Goal: Information Seeking & Learning: Learn about a topic

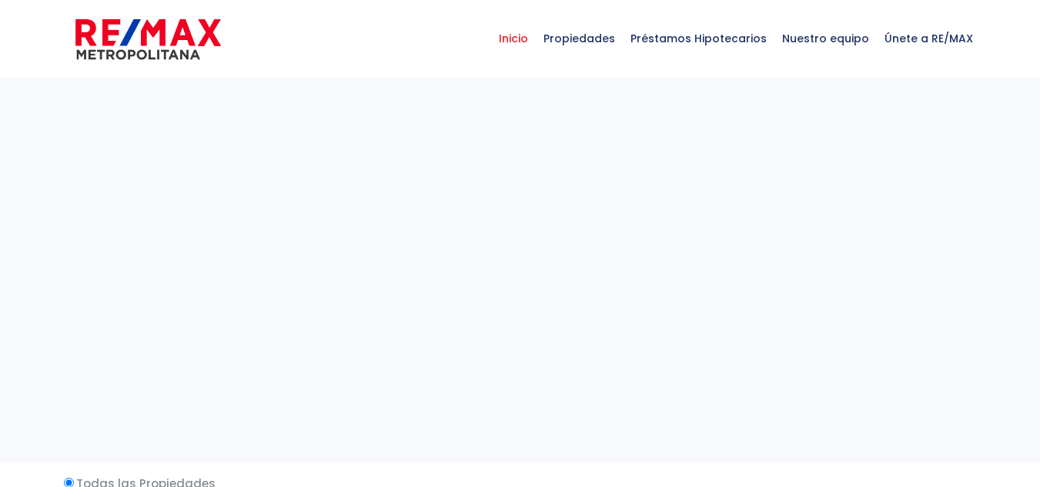
select select
click at [592, 35] on span "Propiedades" at bounding box center [579, 38] width 87 height 46
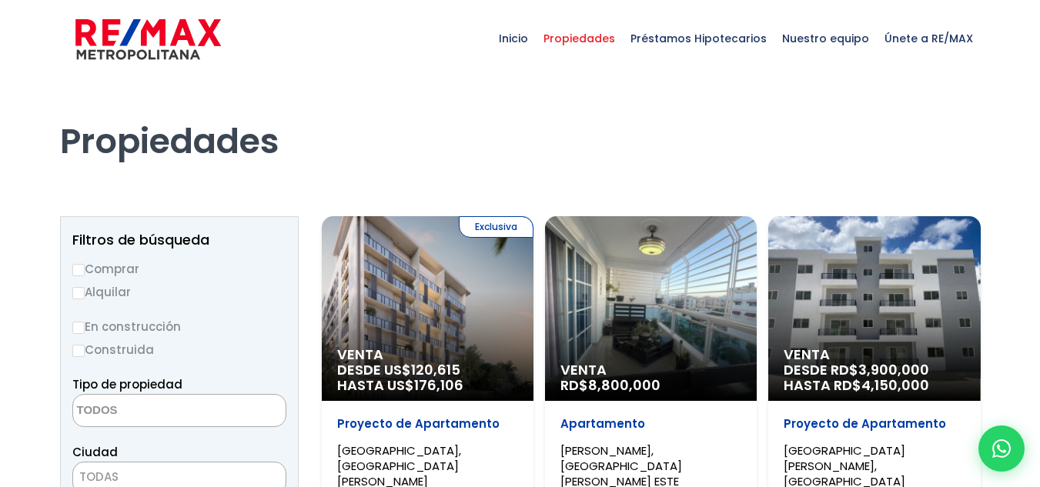
select select
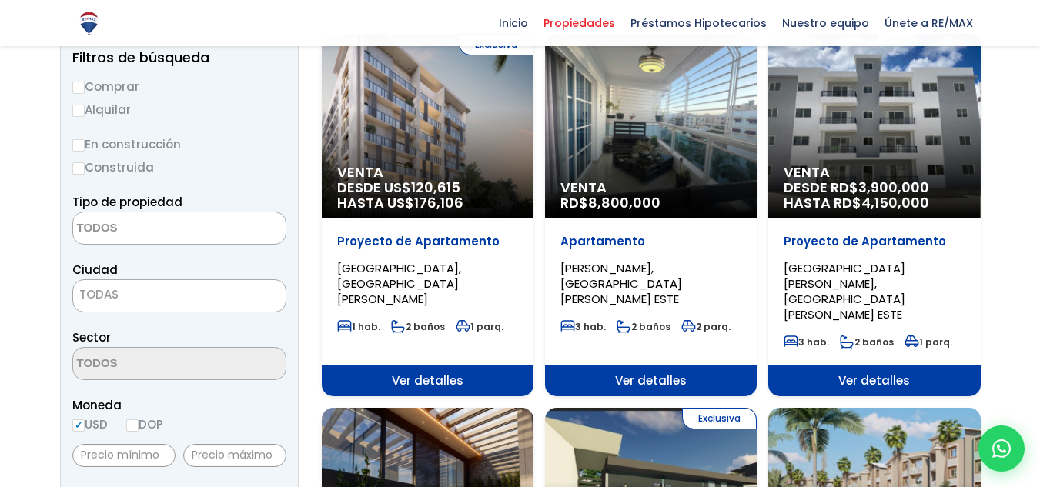
scroll to position [154, 0]
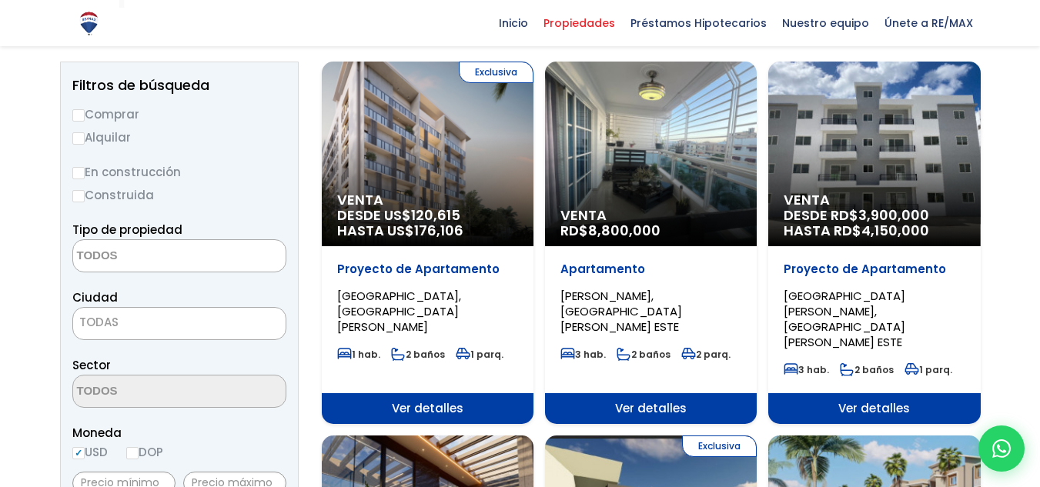
click at [101, 113] on label "Comprar" at bounding box center [179, 114] width 214 height 19
click at [85, 113] on input "Comprar" at bounding box center [78, 115] width 12 height 12
radio input "true"
click at [112, 192] on label "Construida" at bounding box center [179, 195] width 214 height 19
click at [0, 0] on input "Construida" at bounding box center [0, 0] width 0 height 0
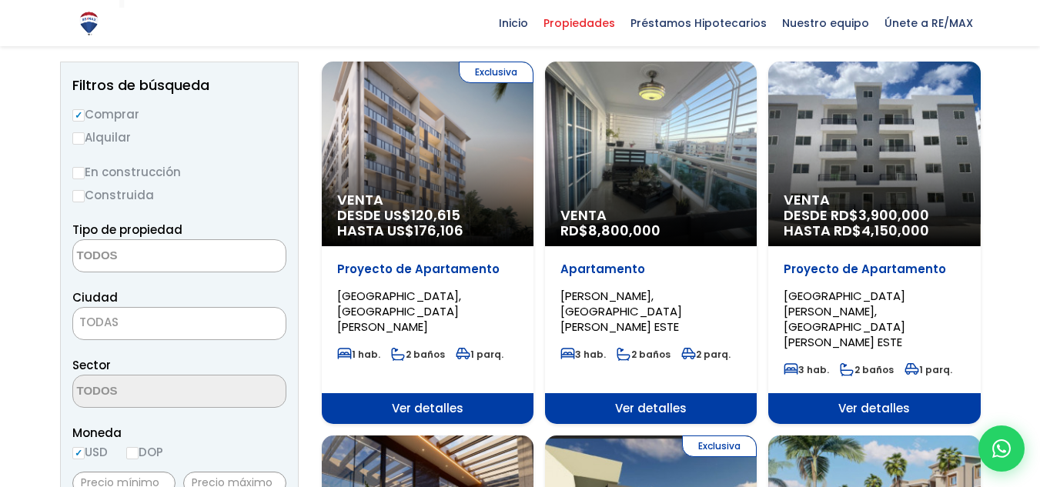
click at [79, 192] on input "Construida" at bounding box center [78, 196] width 12 height 12
radio input "true"
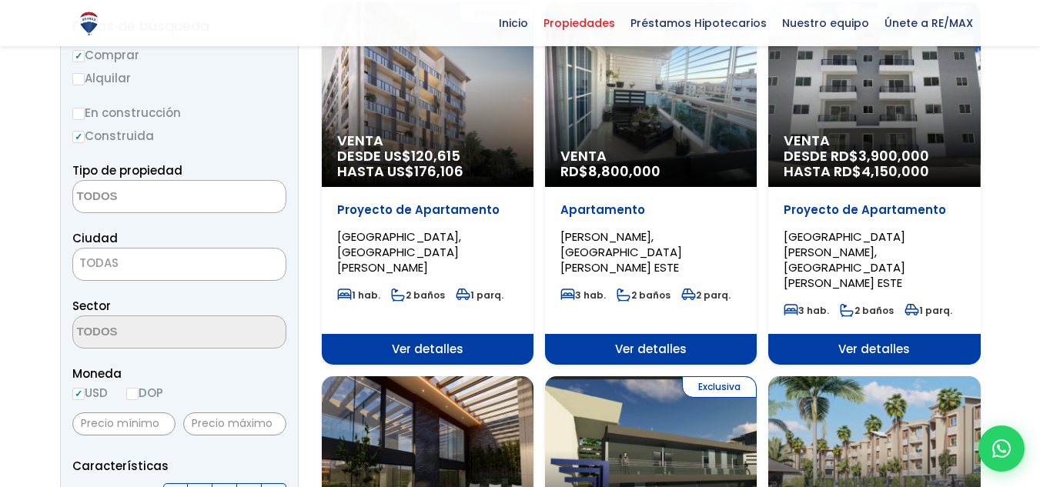
scroll to position [231, 0]
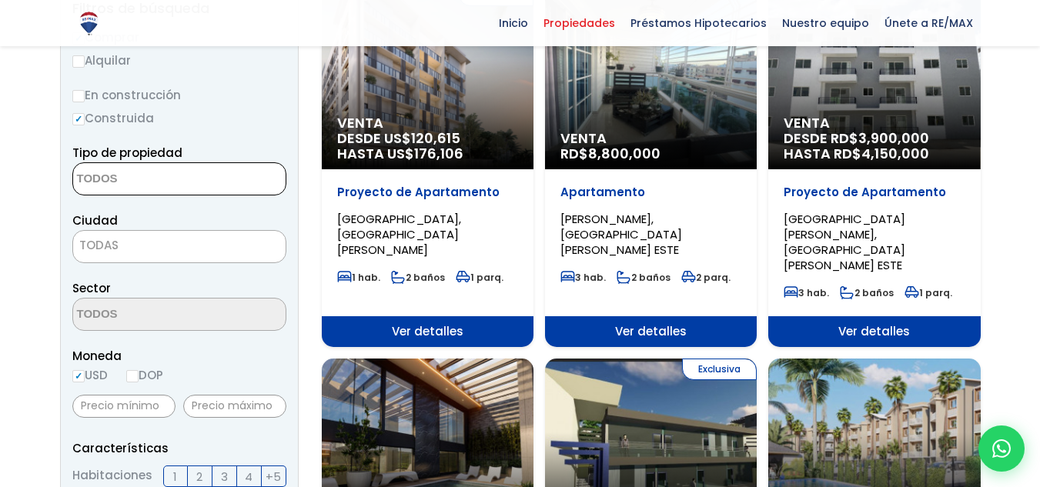
click at [138, 186] on textarea "Search" at bounding box center [147, 179] width 149 height 33
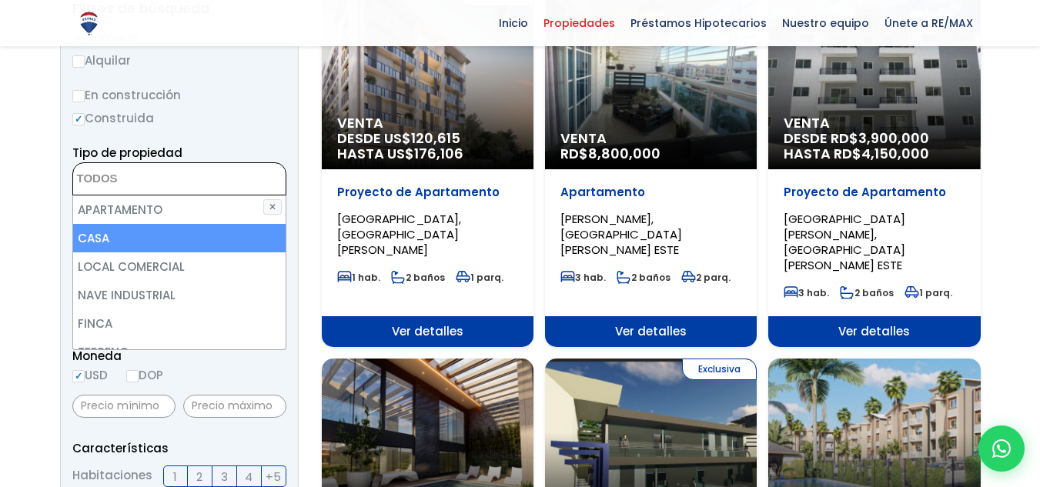
click at [120, 234] on li "CASA" at bounding box center [179, 238] width 212 height 28
select select "house"
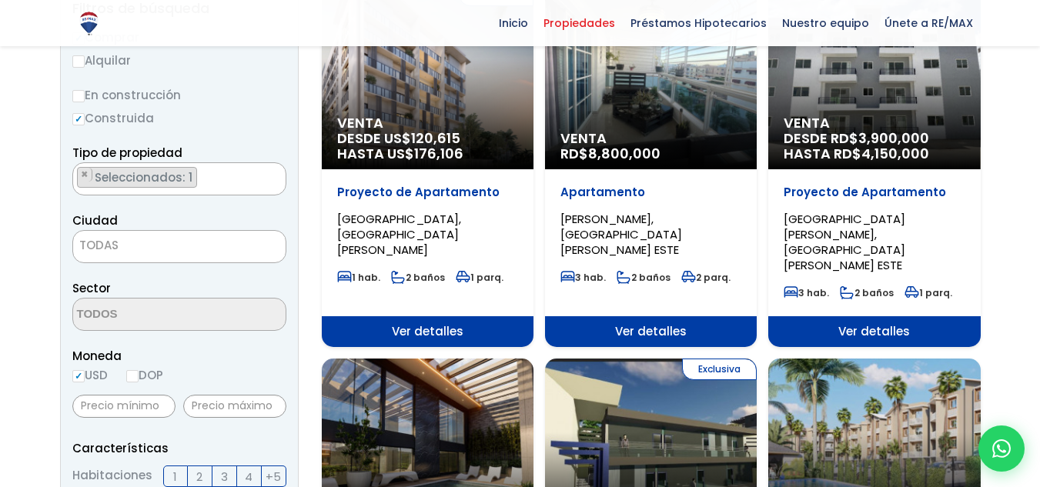
click at [122, 237] on span "TODAS" at bounding box center [179, 246] width 212 height 22
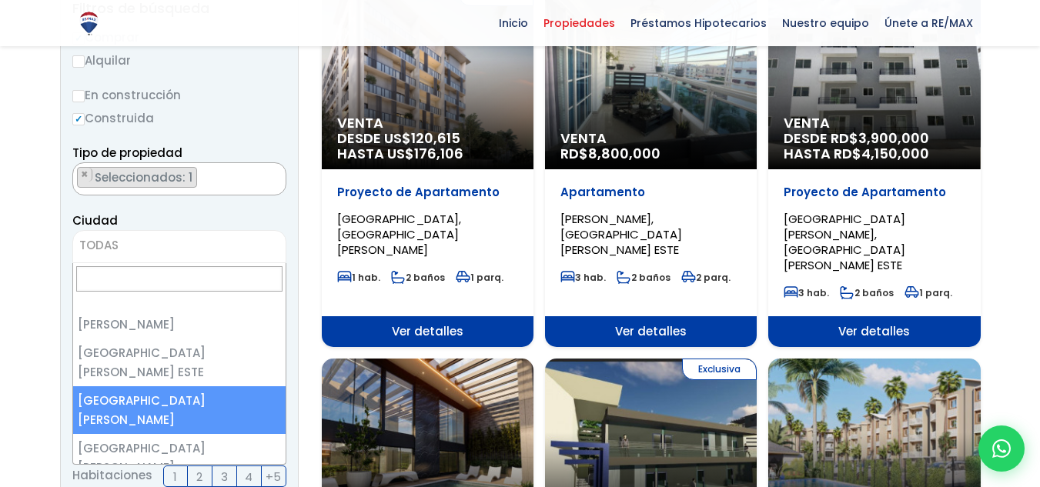
select select "149"
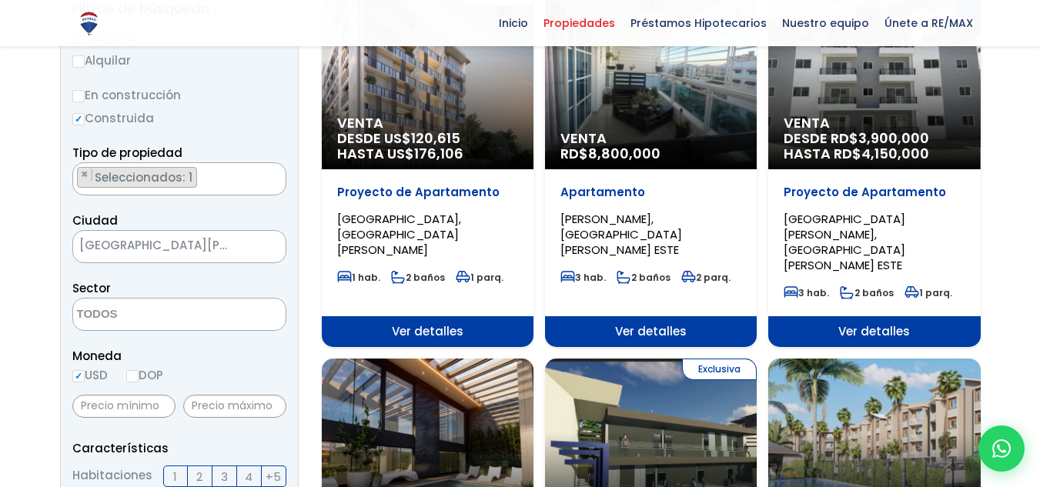
click at [192, 310] on textarea "Search" at bounding box center [147, 315] width 149 height 33
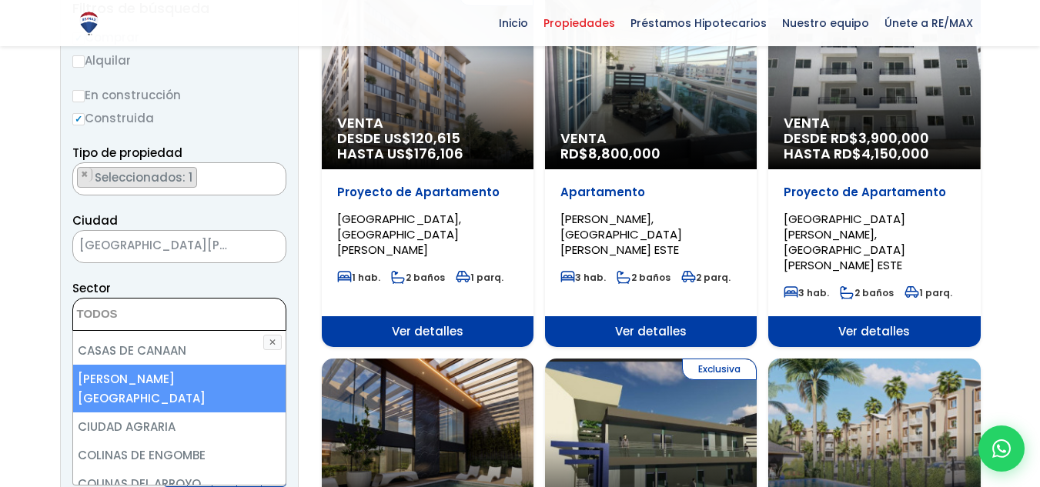
scroll to position [231, 0]
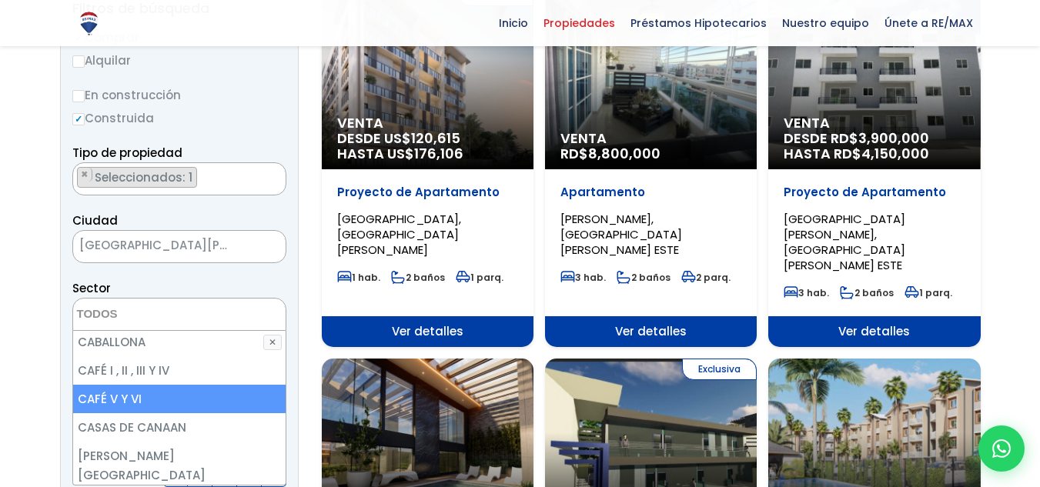
click at [154, 403] on li "CAFÉ V Y VI" at bounding box center [179, 399] width 212 height 28
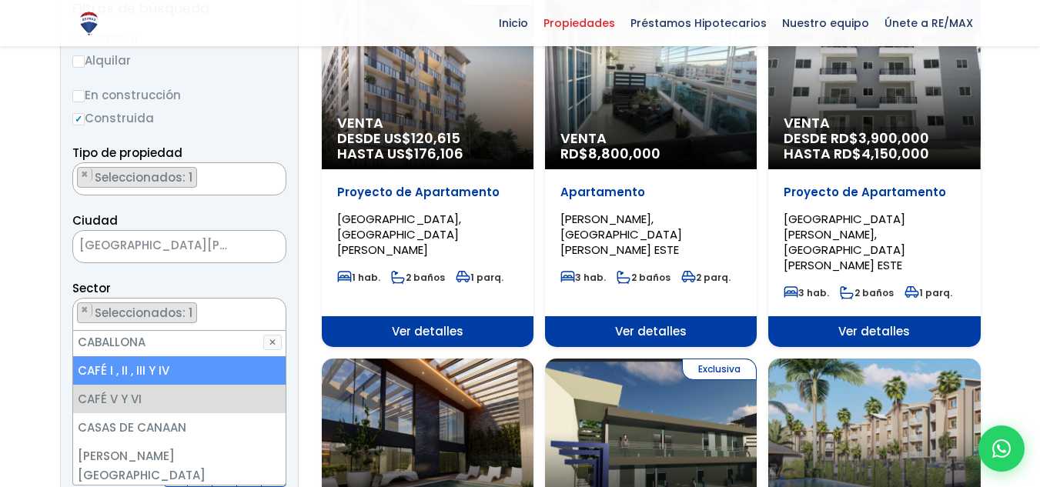
click at [172, 378] on li "CAFÉ I , II , III Y IV" at bounding box center [179, 370] width 212 height 28
select select "13385"
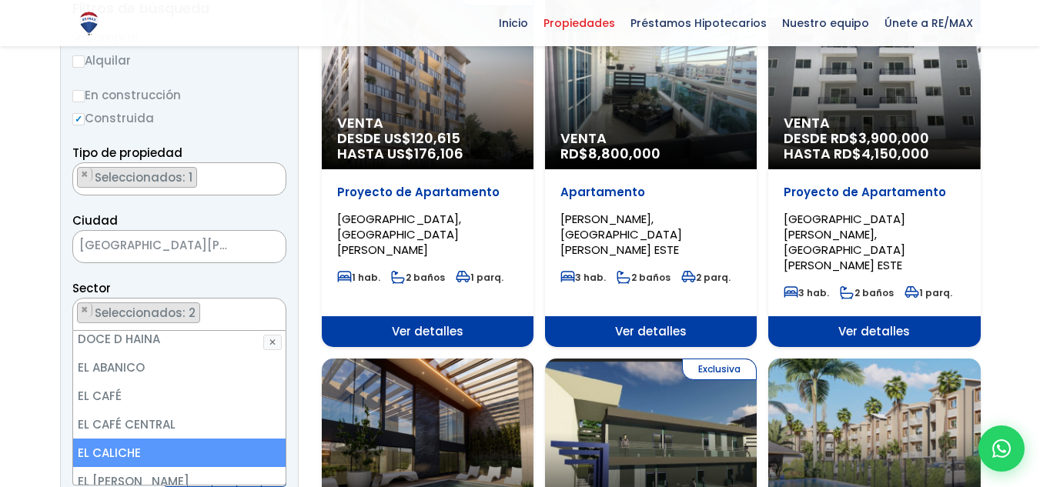
scroll to position [539, 0]
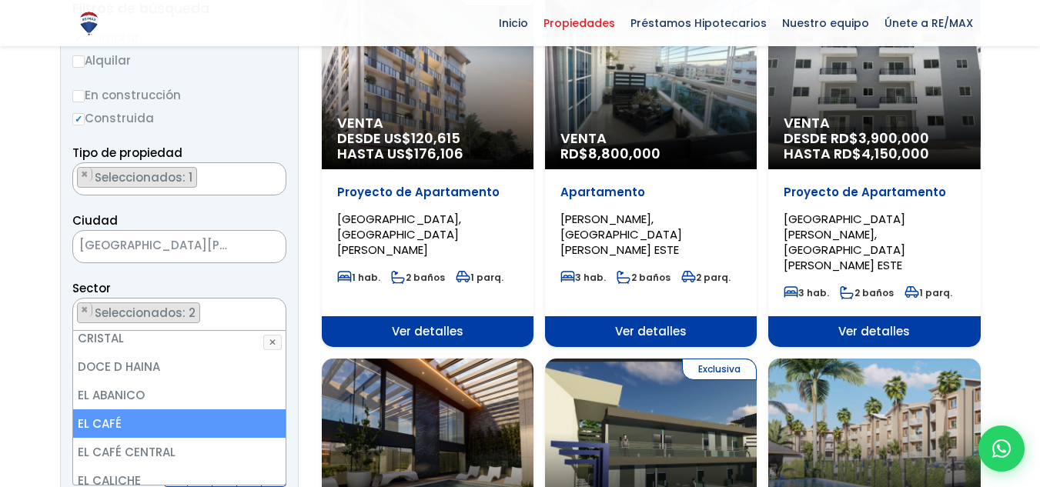
click at [169, 410] on li "EL CAFÉ" at bounding box center [179, 424] width 212 height 28
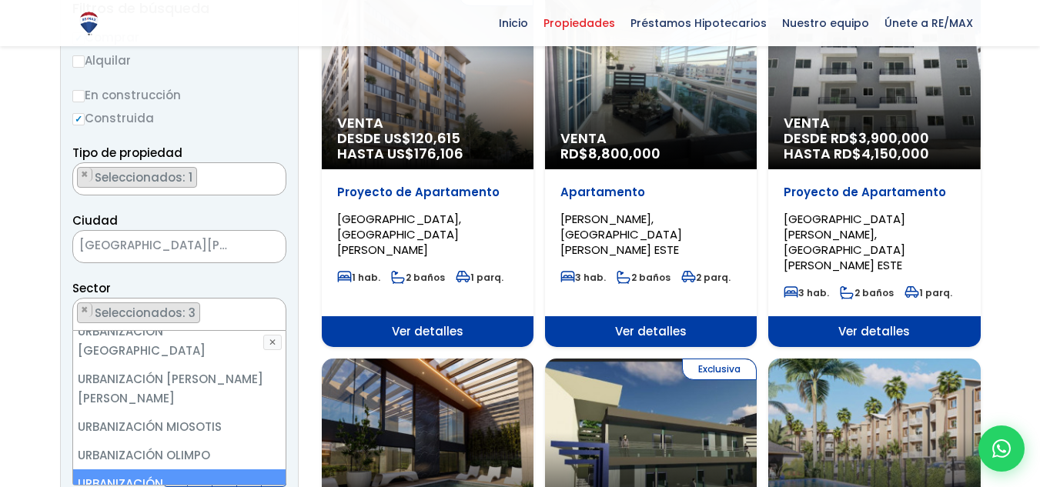
scroll to position [2667, 0]
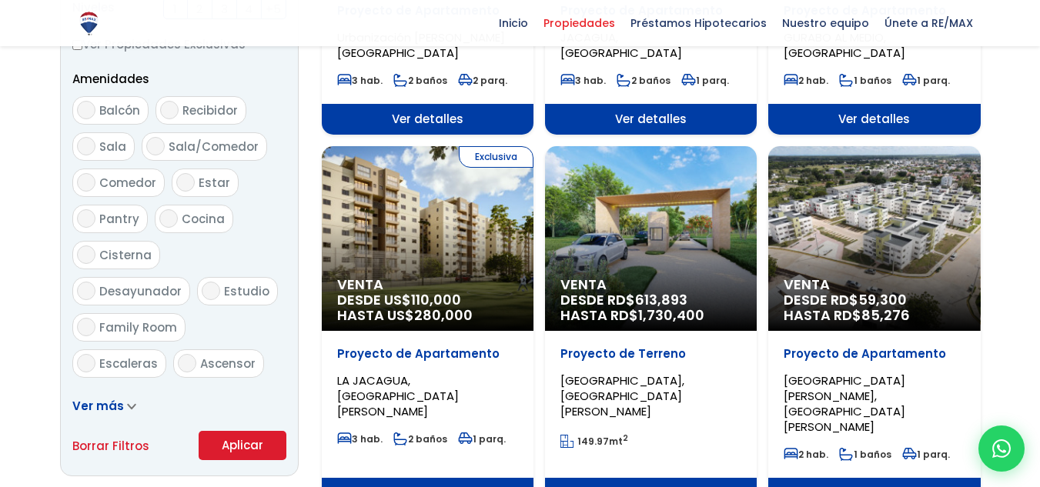
scroll to position [794, 0]
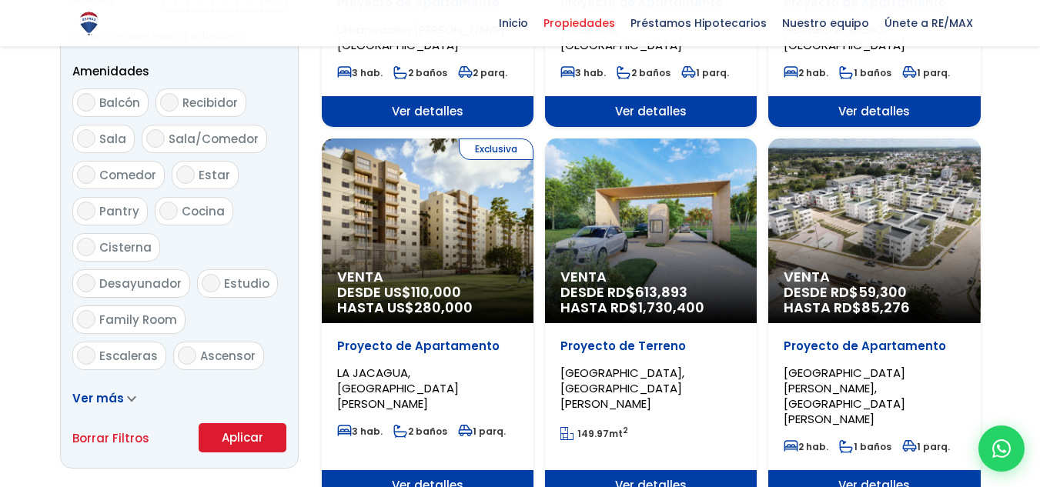
click at [235, 447] on button "Aplicar" at bounding box center [243, 437] width 88 height 29
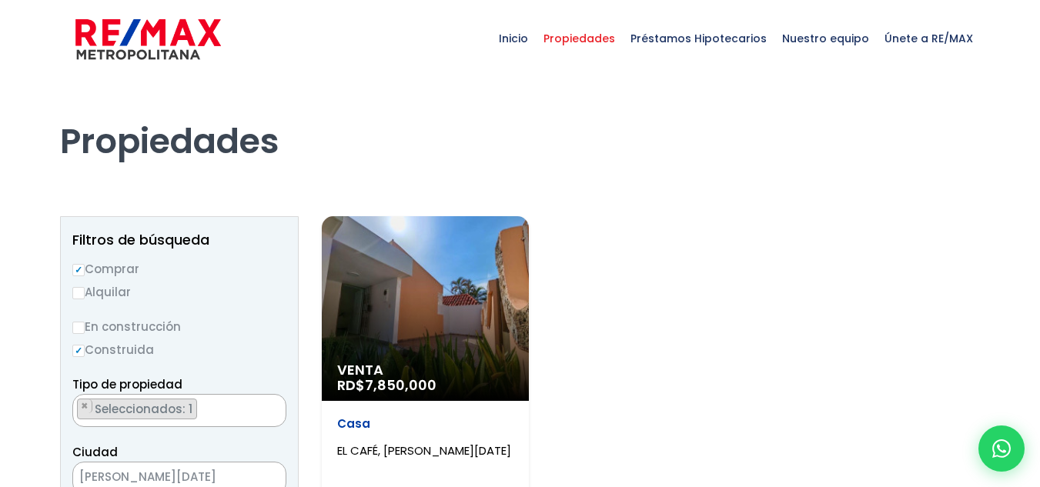
select select "13385"
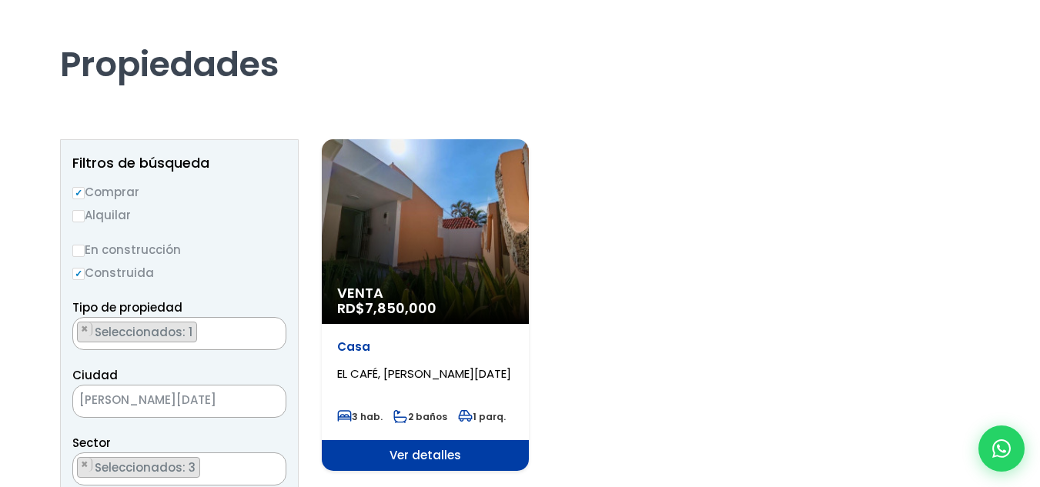
click at [479, 266] on div "Venta RD$ 7,850,000" at bounding box center [425, 231] width 207 height 185
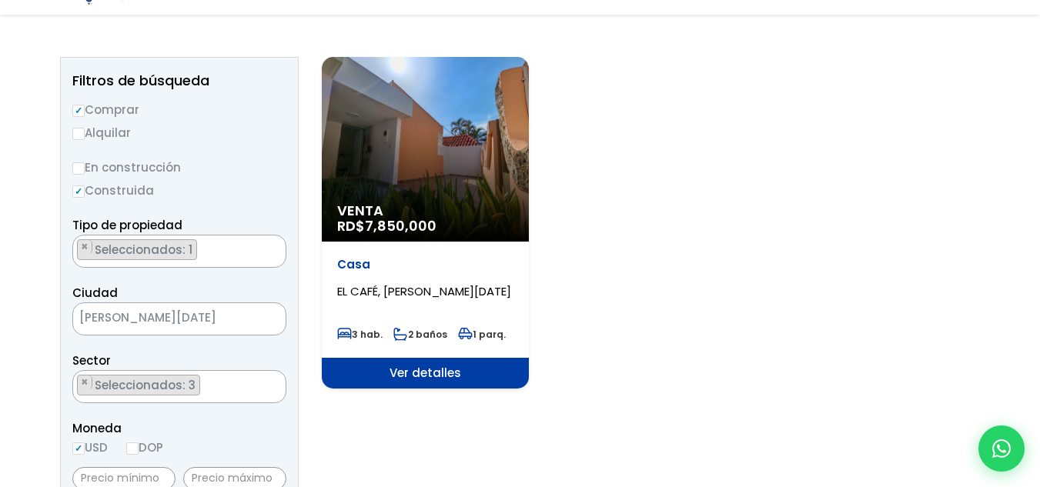
scroll to position [231, 0]
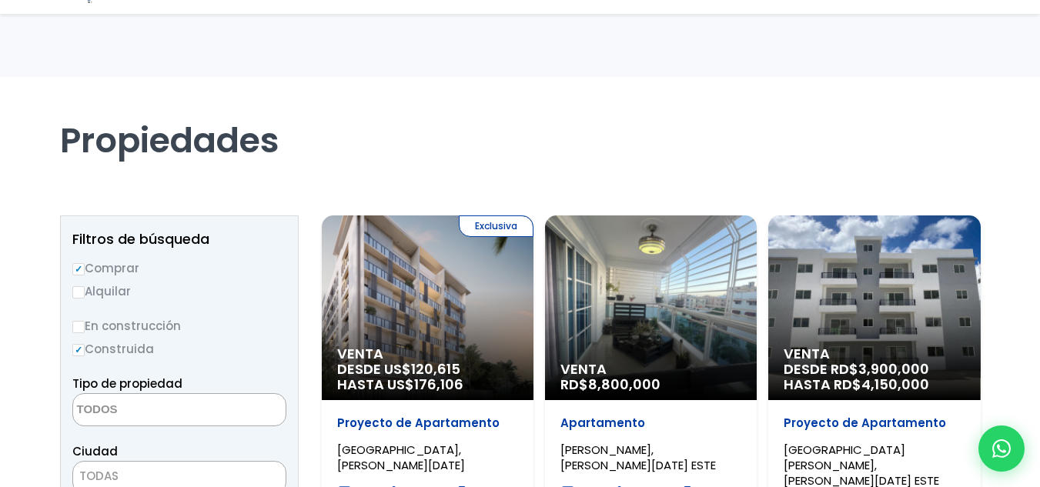
select select "house"
select select "149"
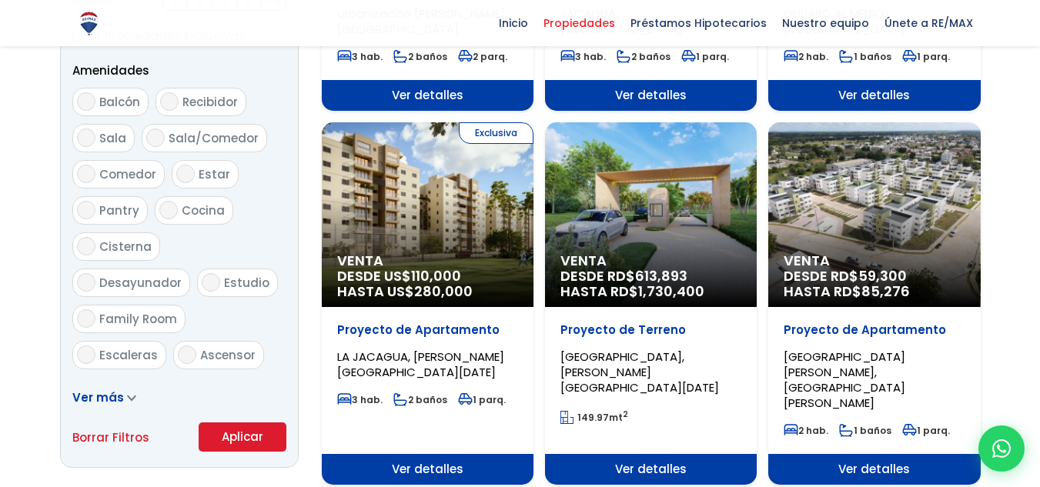
click at [5, 2] on div "Inicio Propiedades Préstamos Hipotecarios Calculadora de préstamos Nuestro equi…" at bounding box center [520, 23] width 1040 height 46
